Goal: Find contact information: Find contact information

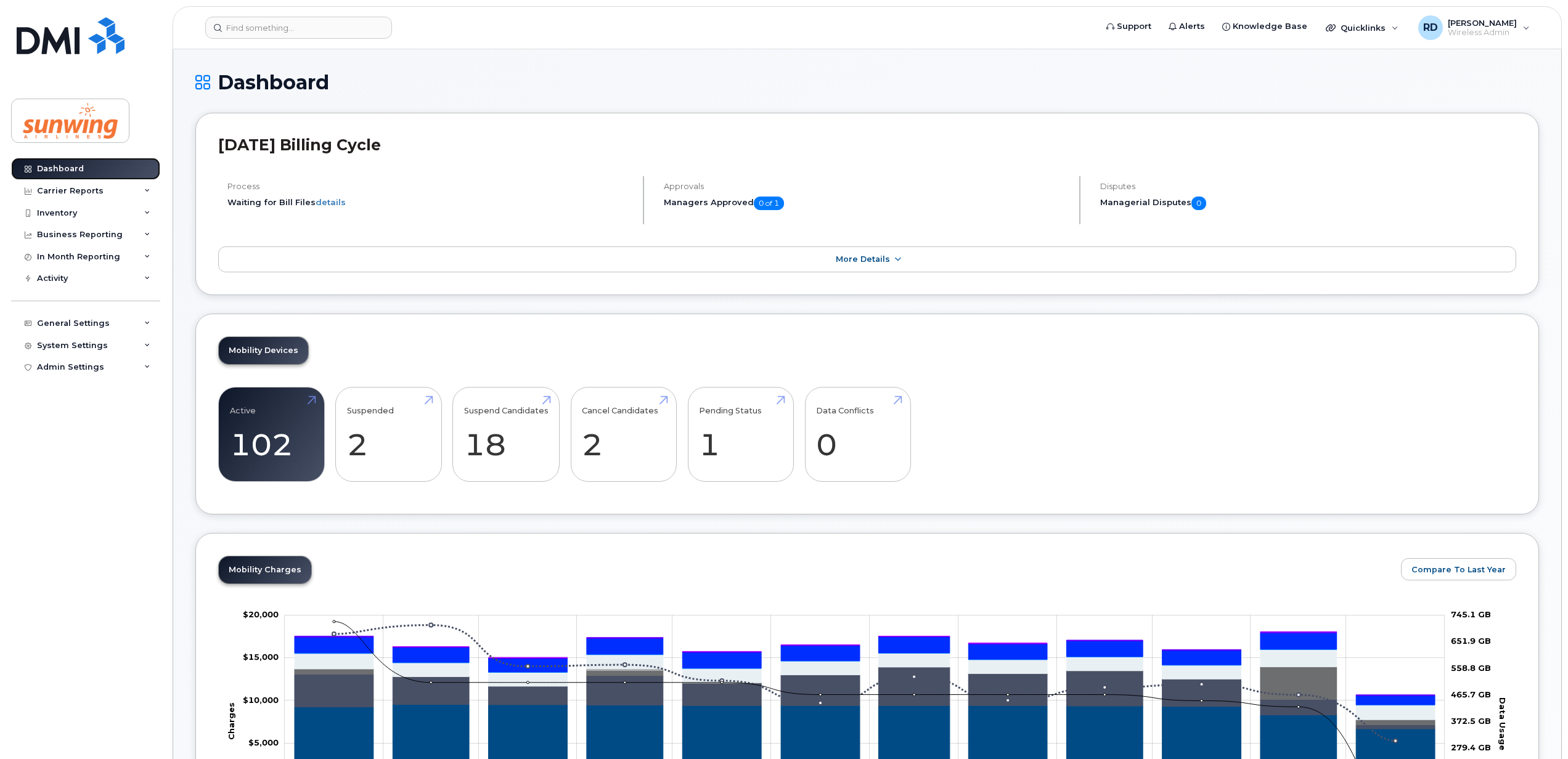
click at [64, 168] on div "Dashboard" at bounding box center [60, 169] width 47 height 10
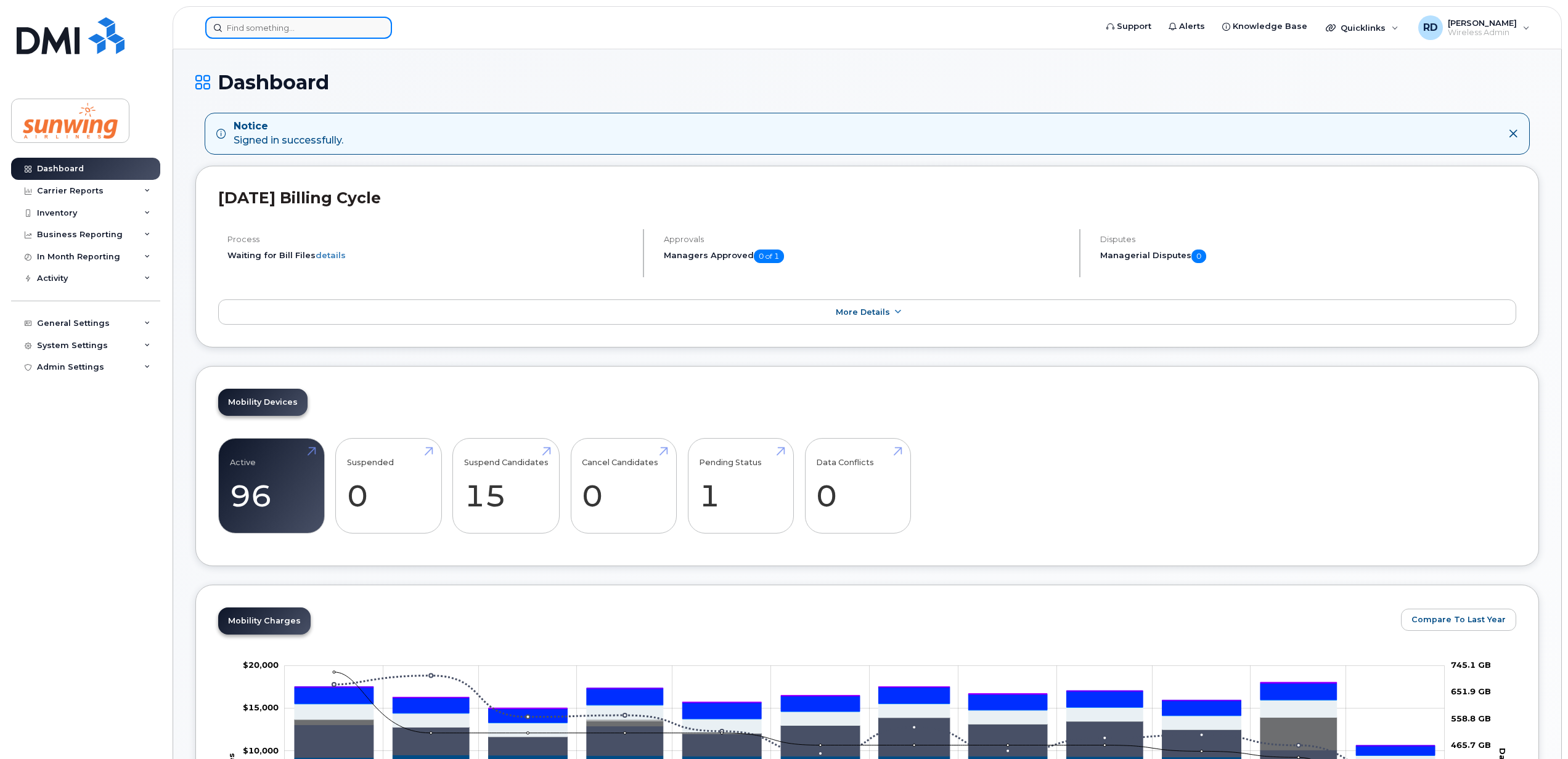
click at [272, 25] on input at bounding box center [298, 28] width 187 height 22
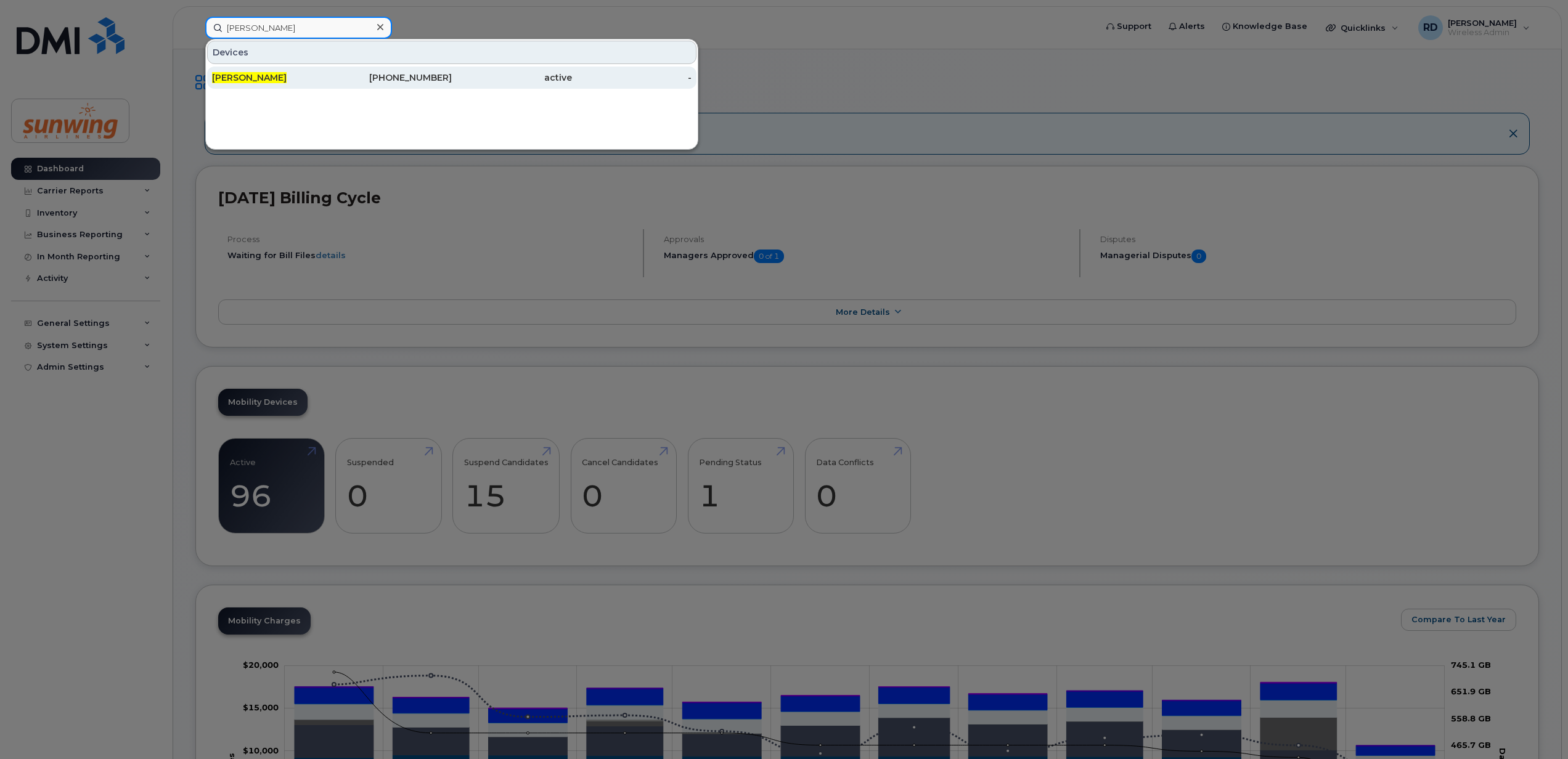
type input "matt clarke"
click at [257, 79] on span "Matt Clarke" at bounding box center [249, 78] width 75 height 11
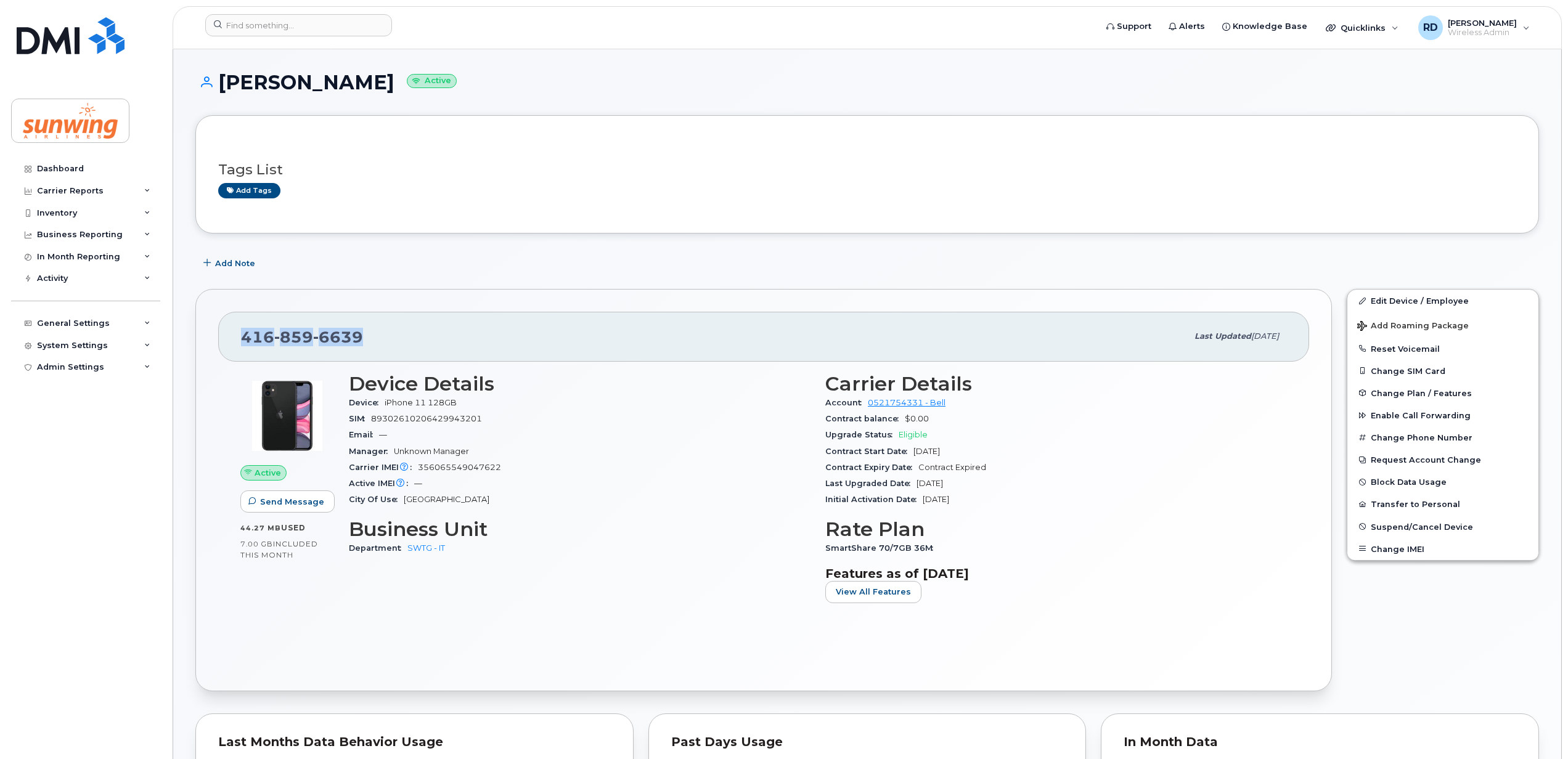
drag, startPoint x: 369, startPoint y: 330, endPoint x: 242, endPoint y: 338, distance: 127.3
click at [242, 338] on div "416 859 6639" at bounding box center [714, 337] width 946 height 26
copy span "416 859 6639"
click at [696, 316] on div "416 859 6639 Last updated Mar 05, 2025" at bounding box center [763, 337] width 1091 height 49
